Goal: Information Seeking & Learning: Learn about a topic

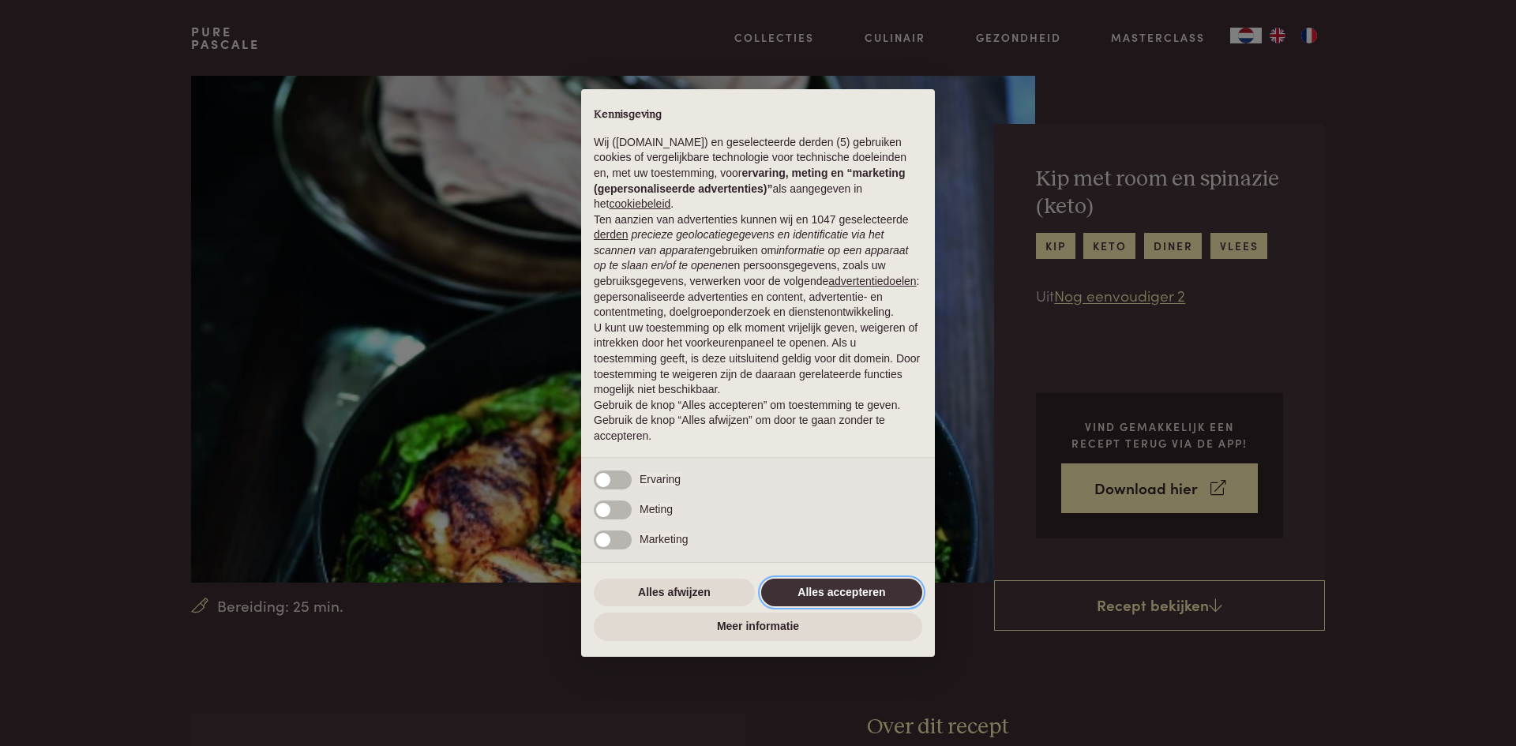
click at [871, 596] on button "Alles accepteren" at bounding box center [841, 593] width 161 height 28
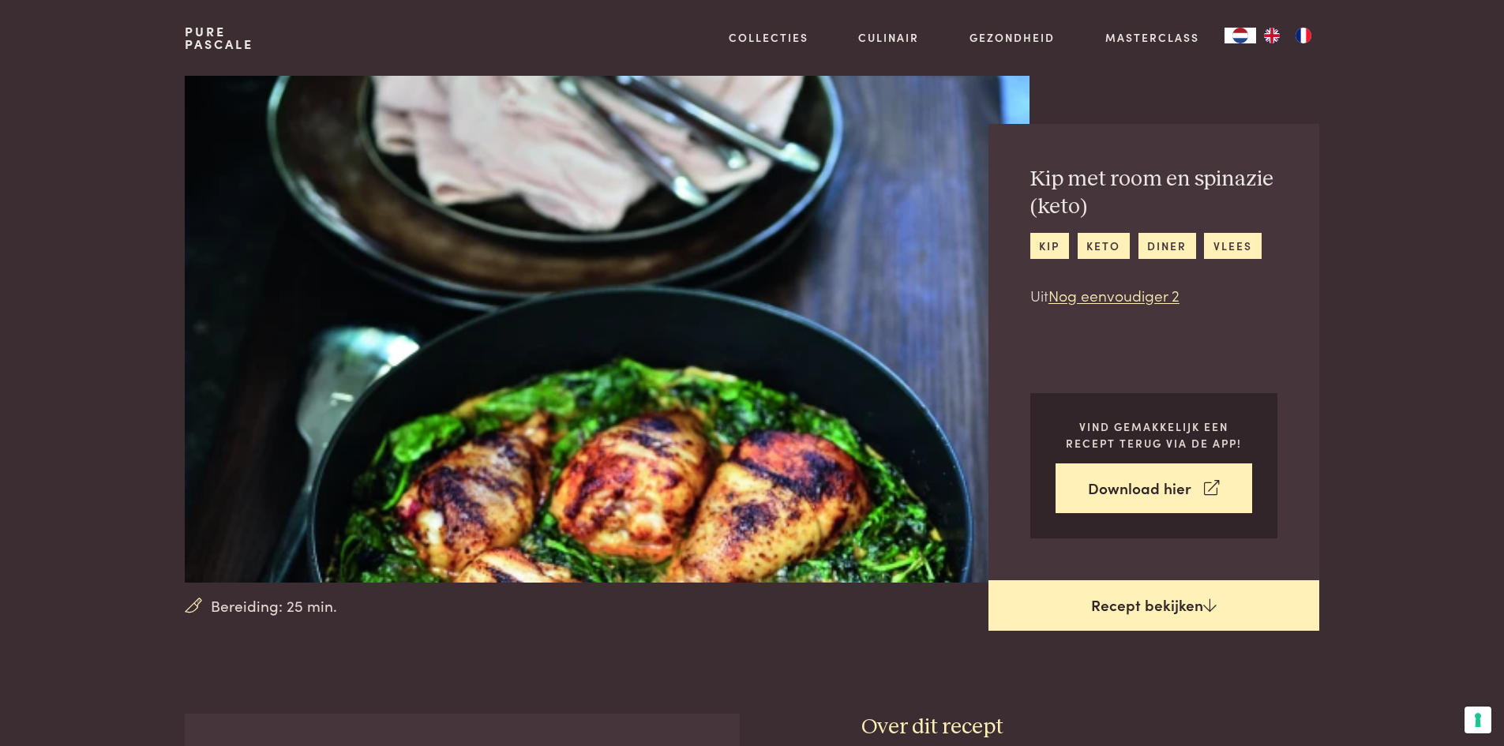
click at [1111, 605] on link "Recept bekijken" at bounding box center [1154, 605] width 331 height 51
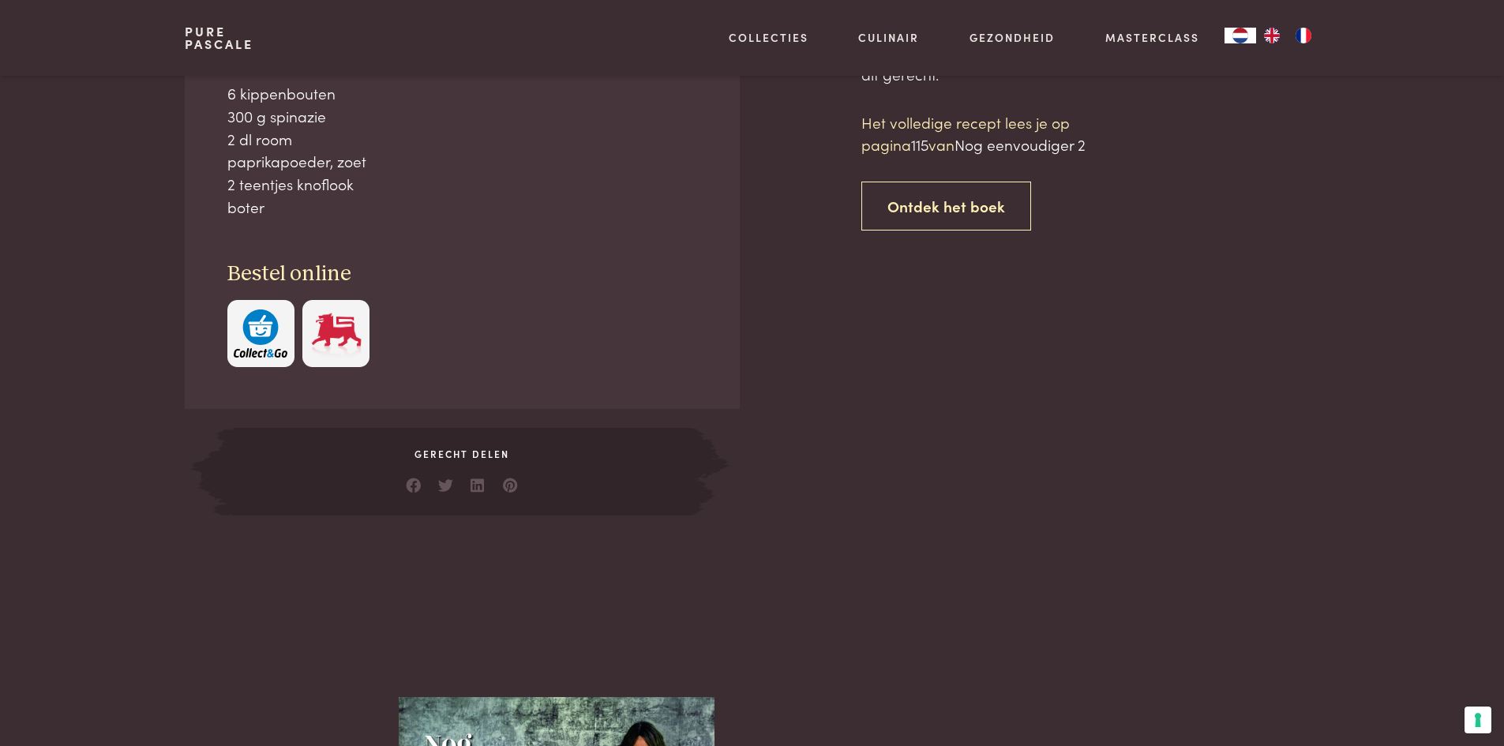
scroll to position [714, 0]
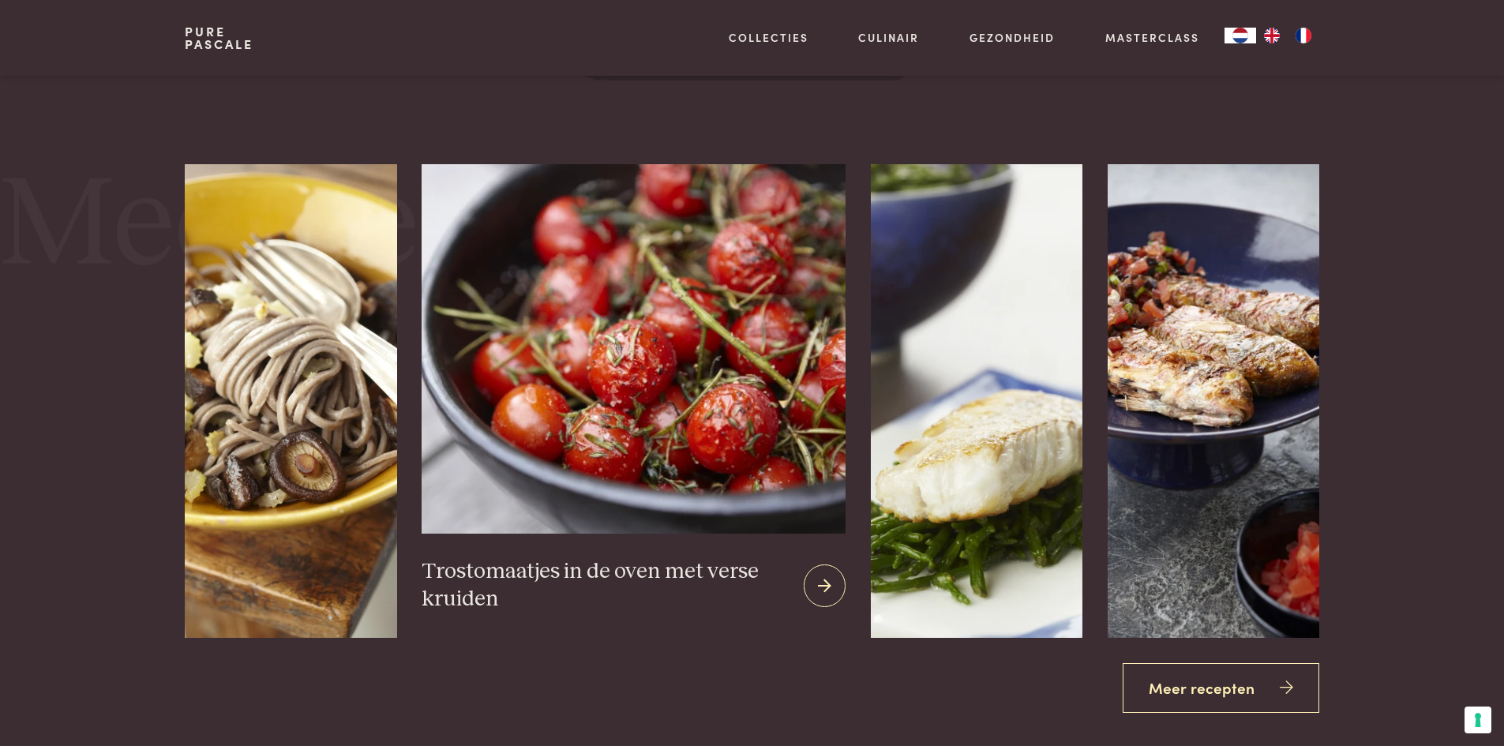
scroll to position [1977, 0]
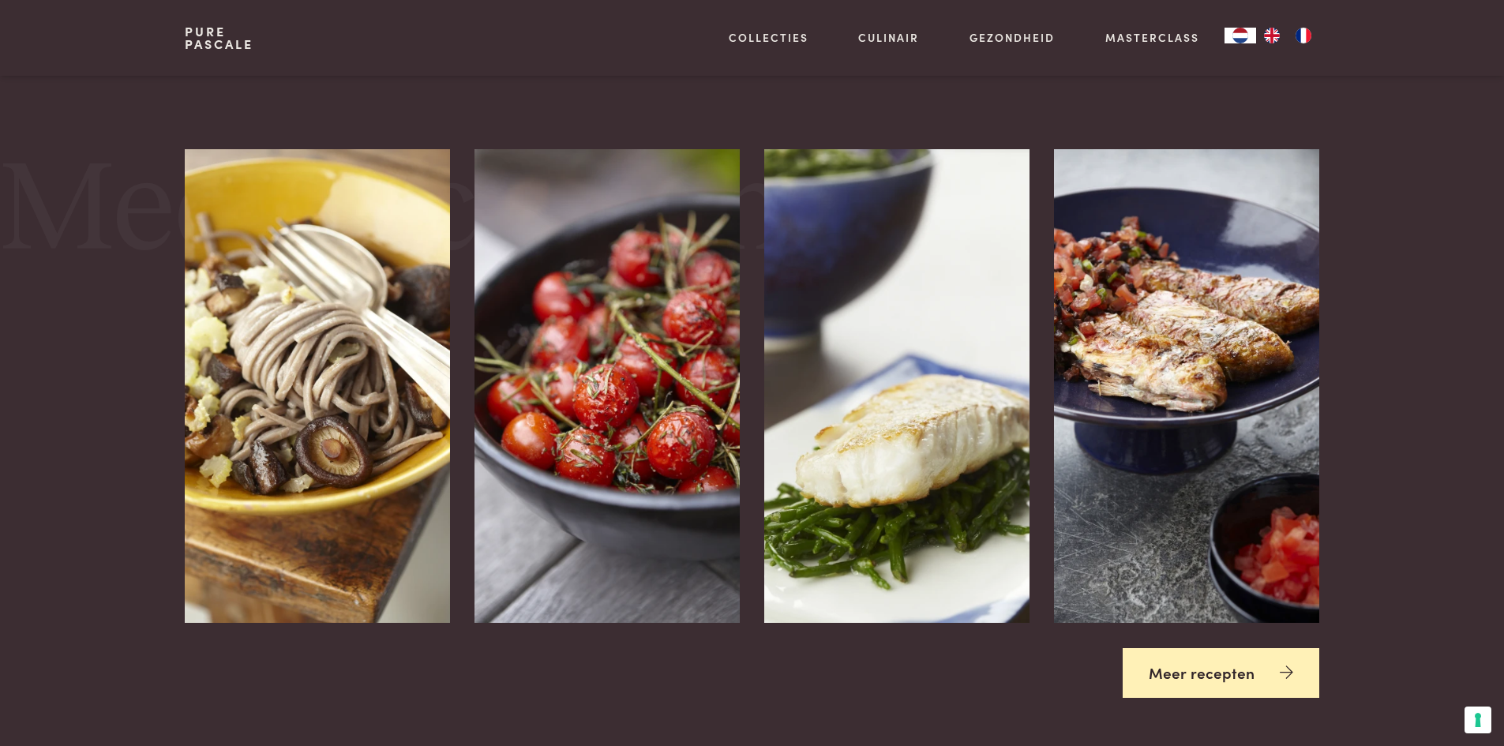
click at [1231, 688] on link "Meer recepten" at bounding box center [1221, 673] width 197 height 50
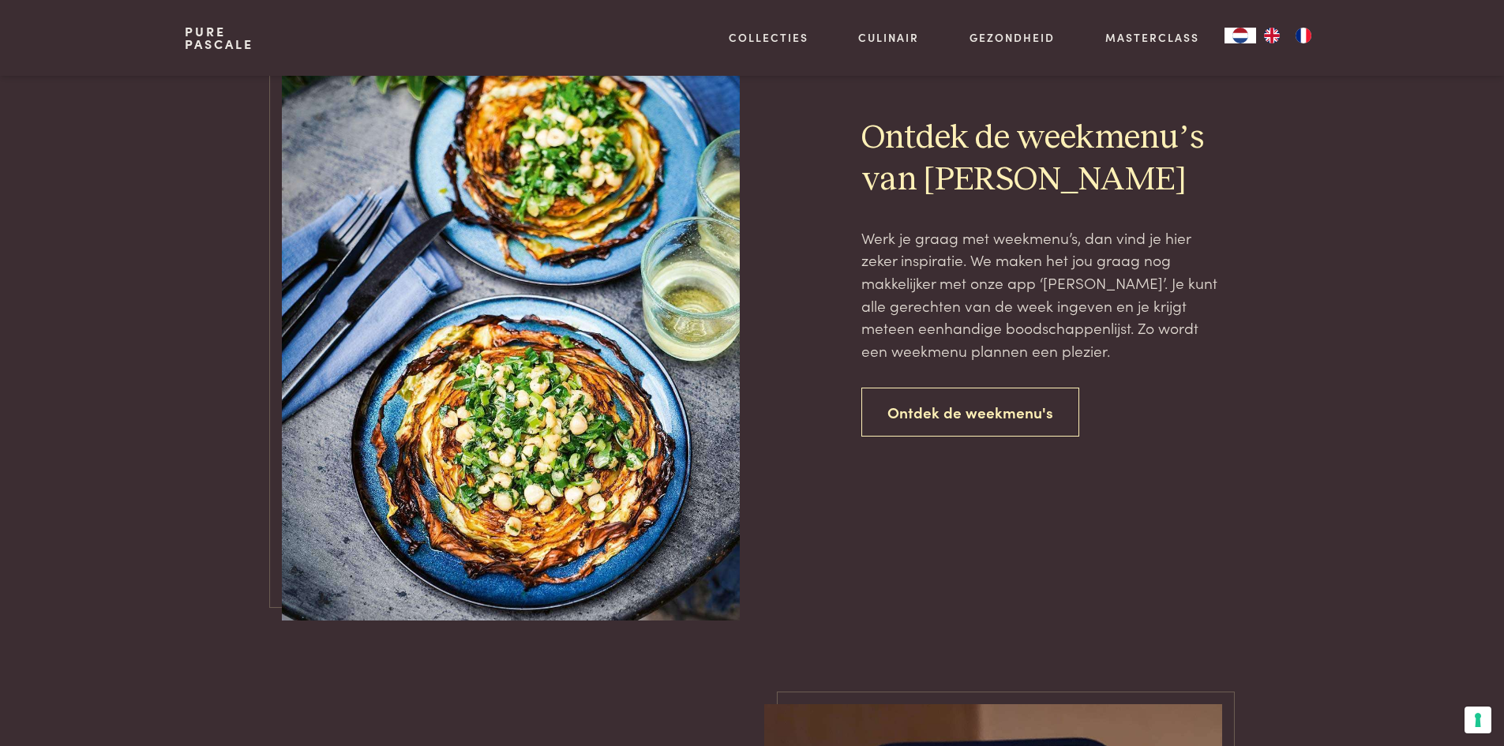
scroll to position [3554, 0]
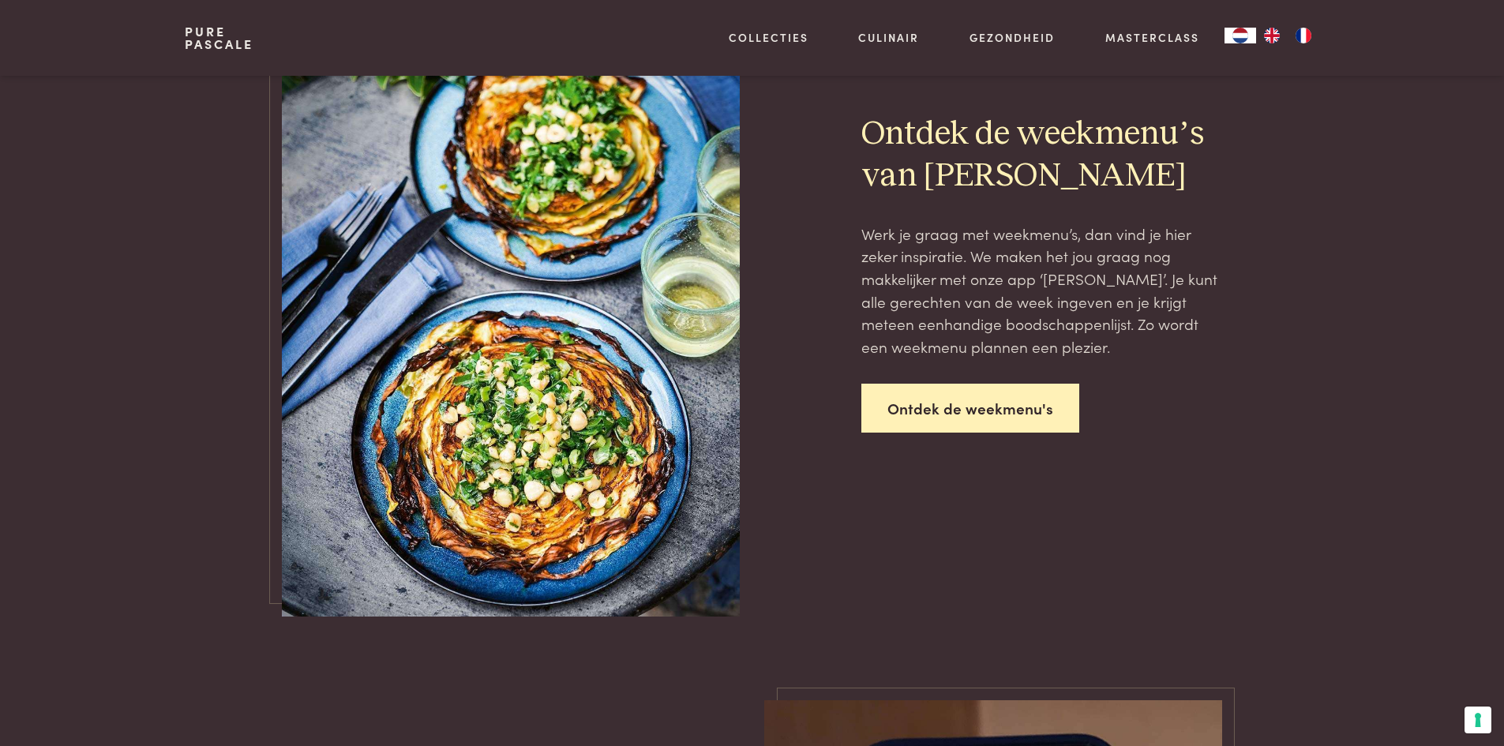
click at [988, 389] on link "Ontdek de weekmenu's" at bounding box center [971, 409] width 218 height 50
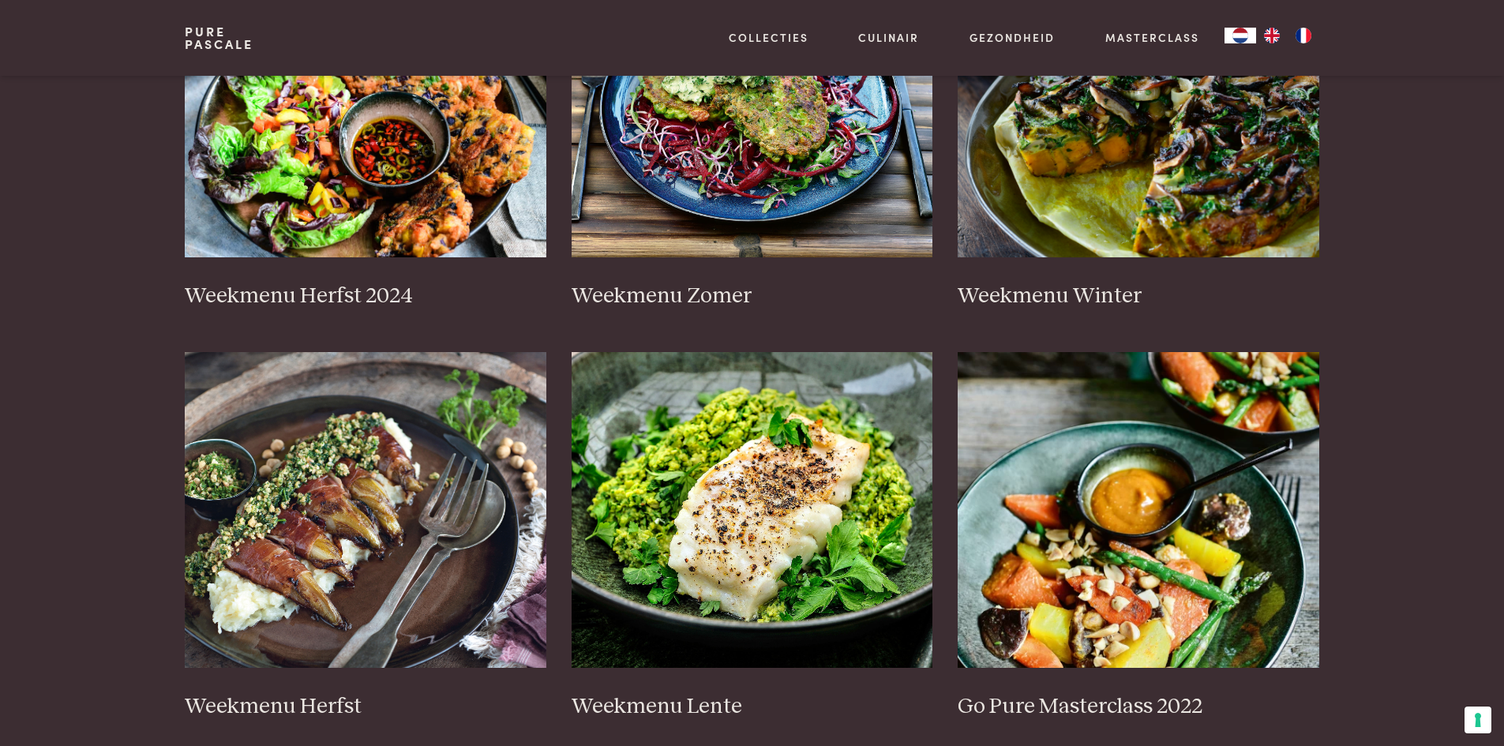
scroll to position [553, 0]
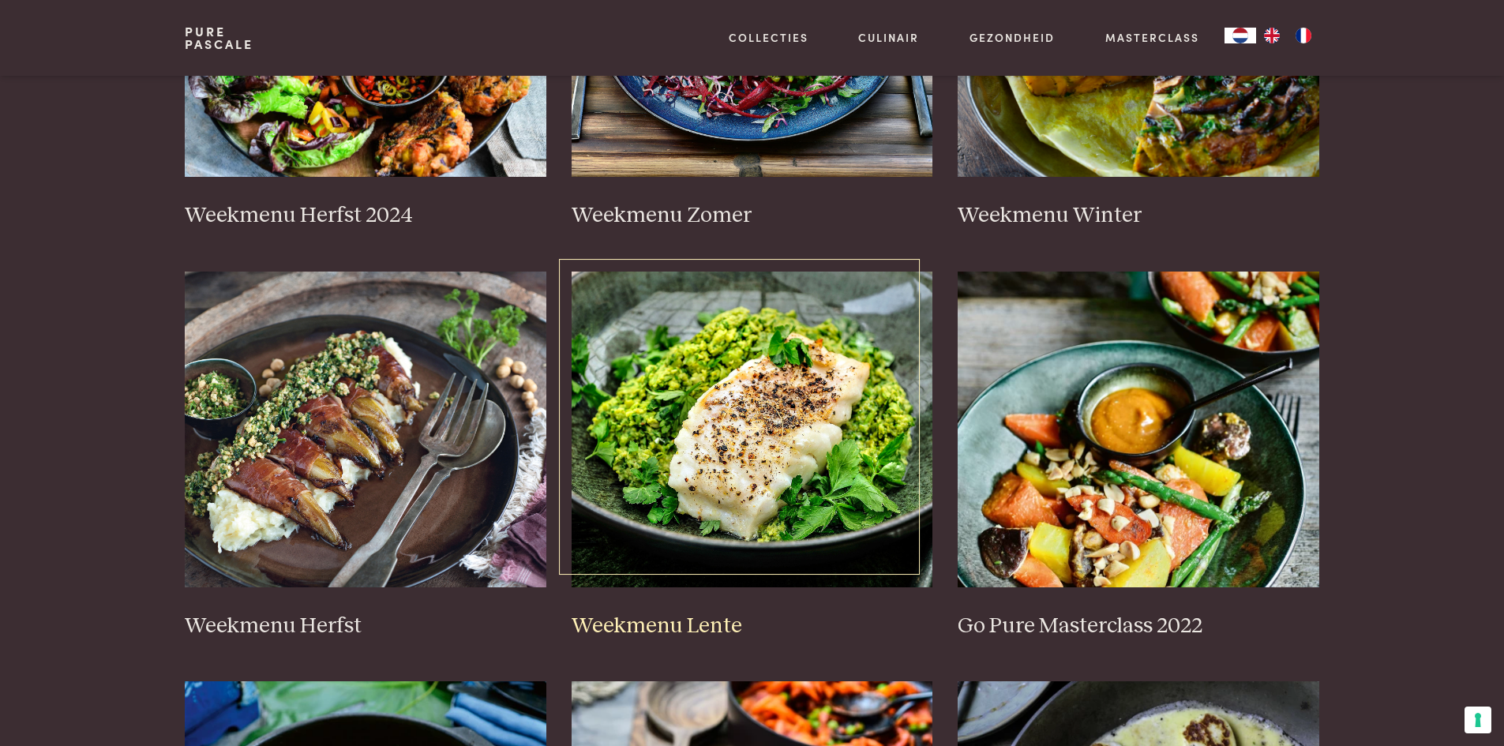
click at [745, 535] on img at bounding box center [753, 430] width 362 height 316
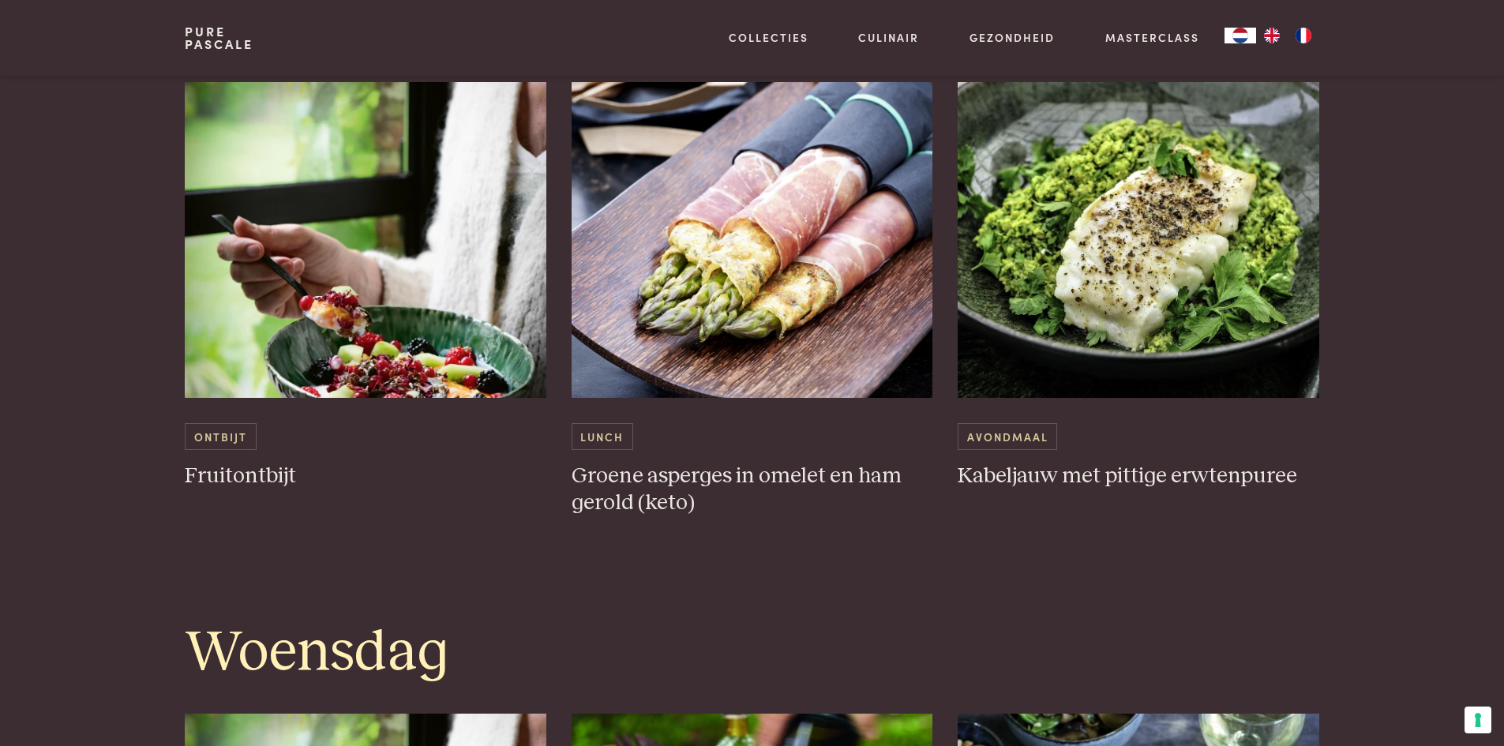
scroll to position [1579, 0]
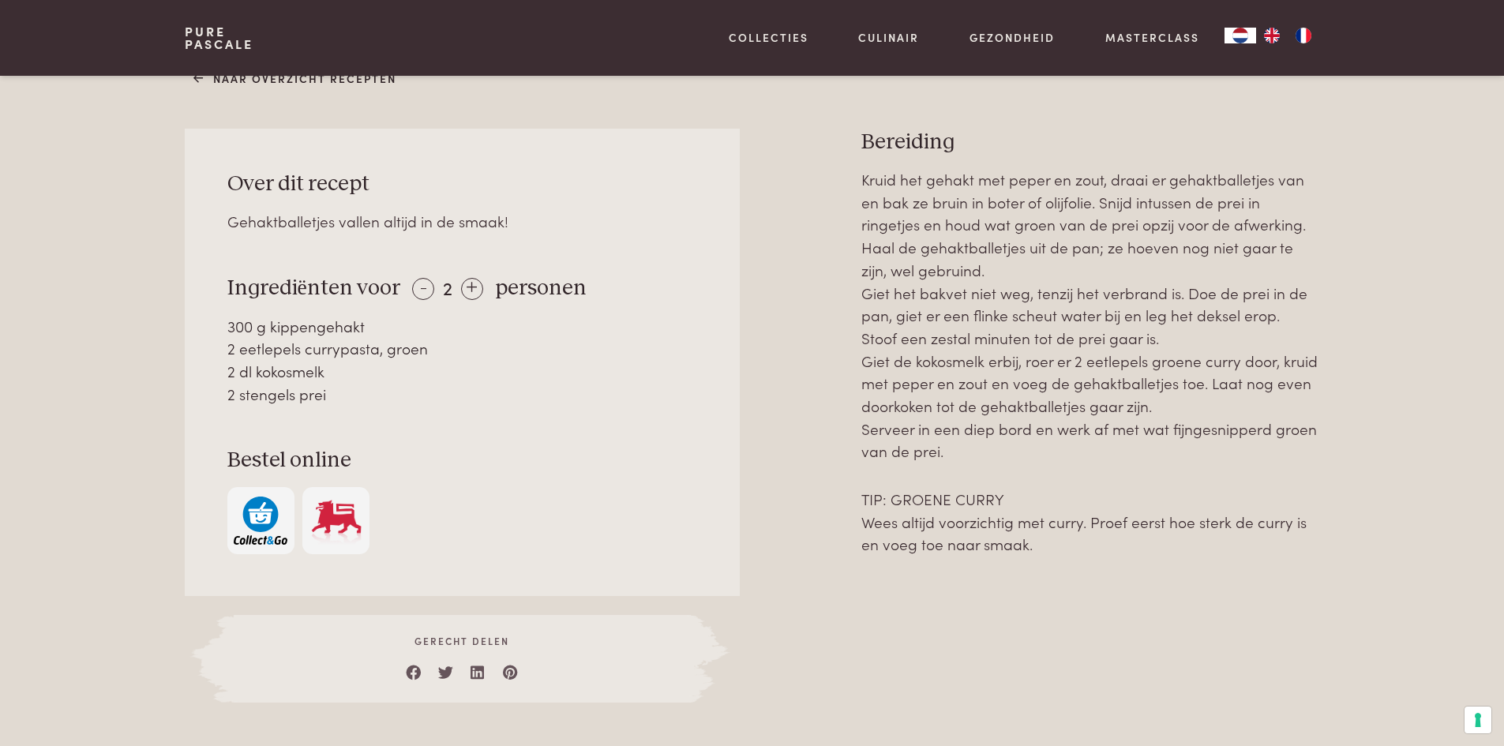
scroll to position [632, 0]
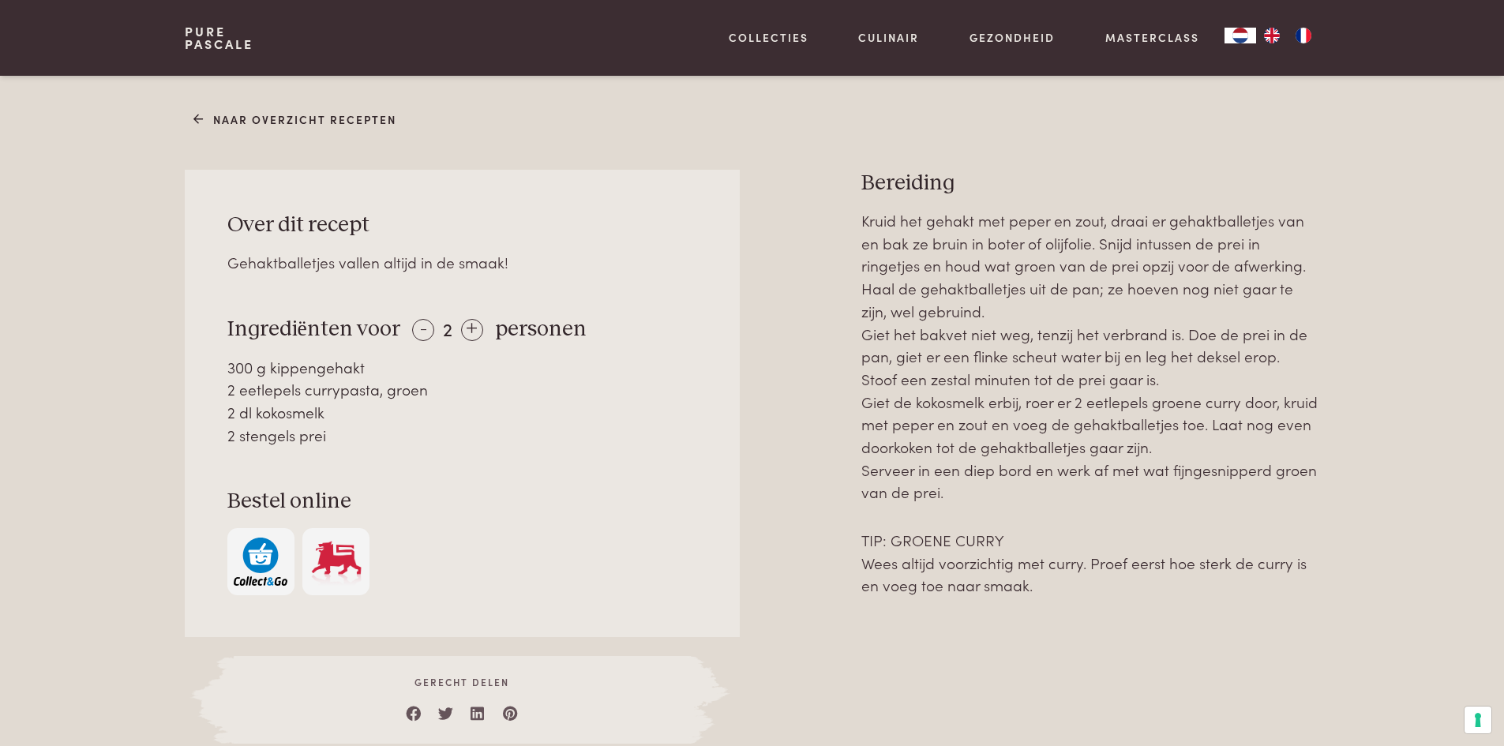
scroll to position [632, 0]
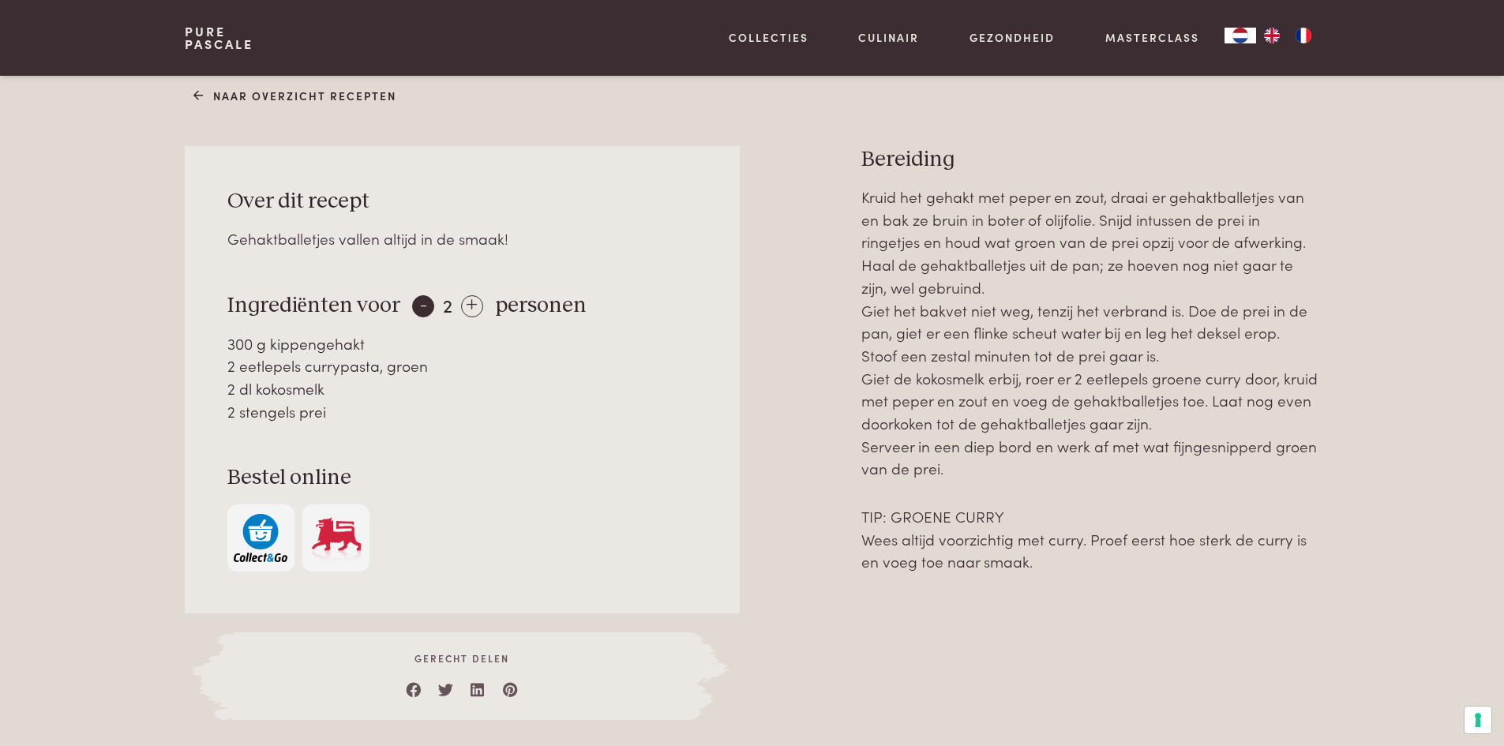
click at [412, 301] on div "-" at bounding box center [423, 306] width 22 height 22
